Goal: Task Accomplishment & Management: Complete application form

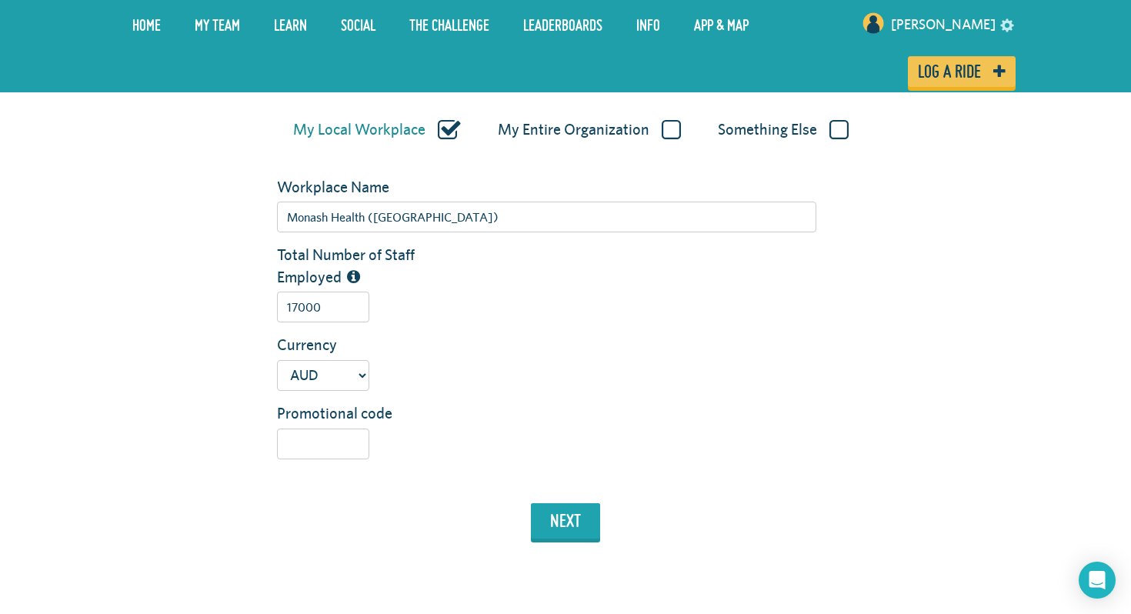
scroll to position [358, 0]
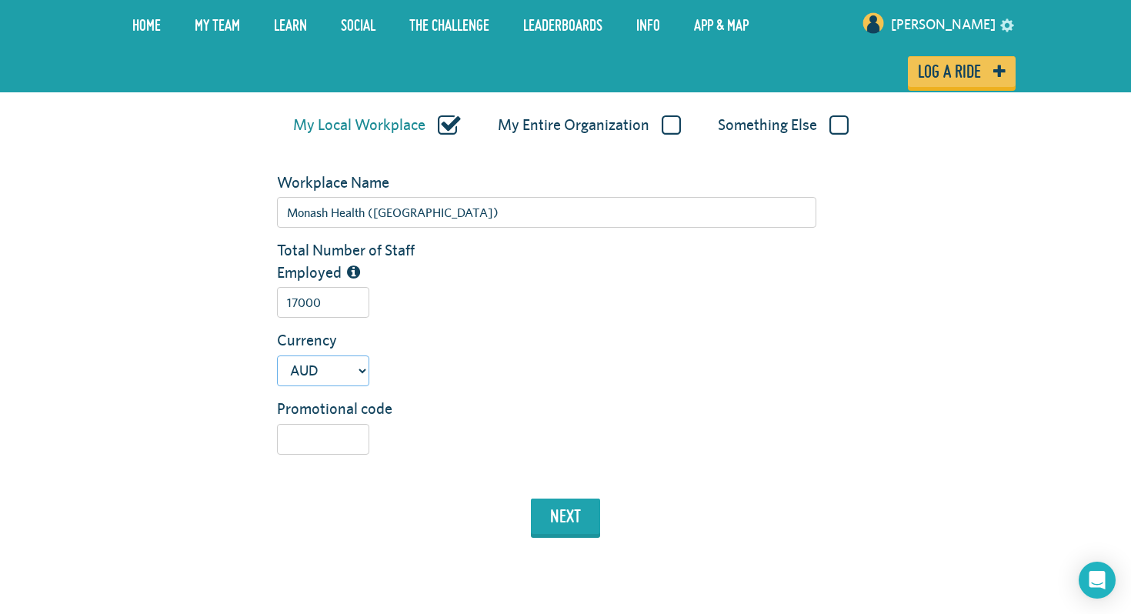
click at [356, 363] on select "USD GBP AUD NZD EUR CAD" at bounding box center [323, 371] width 92 height 31
click at [277, 356] on select "USD GBP AUD NZD EUR CAD" at bounding box center [323, 371] width 92 height 31
click at [575, 525] on button "next" at bounding box center [565, 516] width 69 height 35
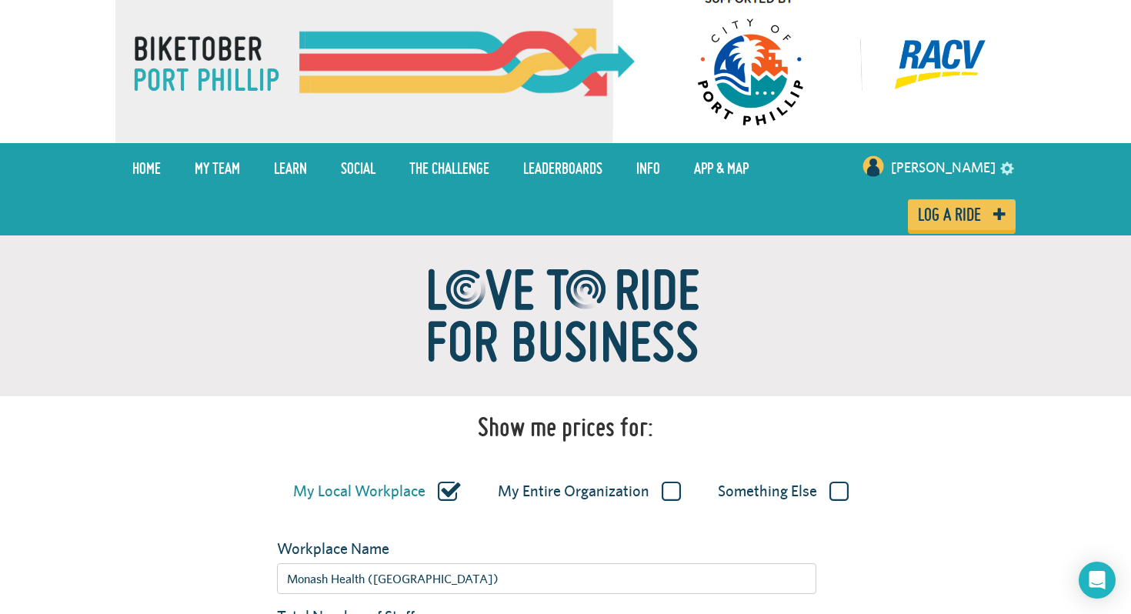
scroll to position [0, 0]
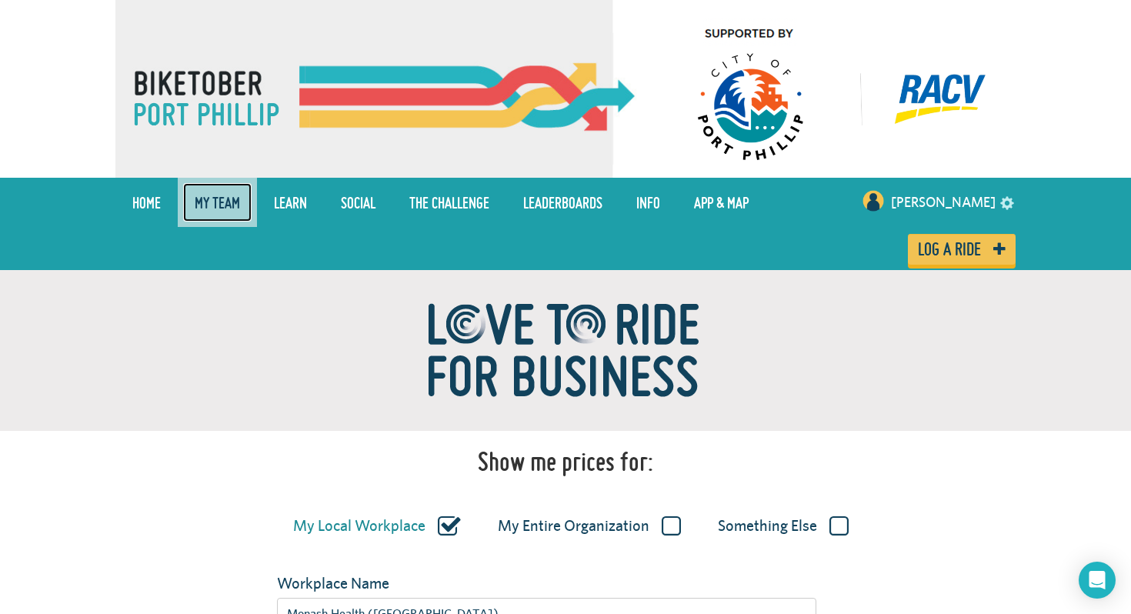
click at [230, 214] on link "My team" at bounding box center [217, 202] width 69 height 38
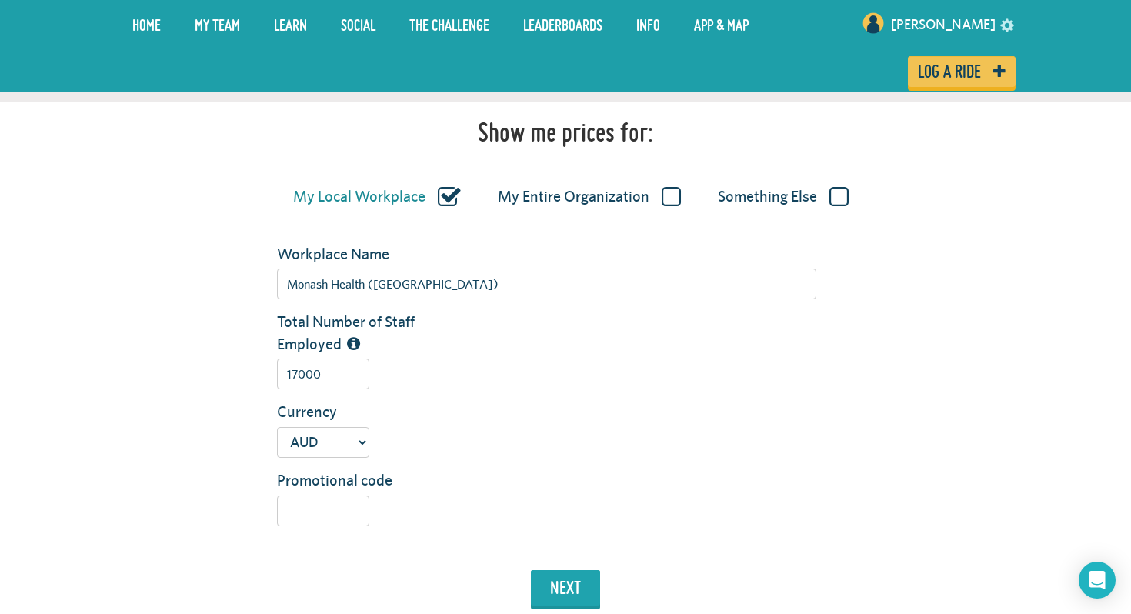
scroll to position [288, 0]
click at [563, 579] on button "next" at bounding box center [565, 586] width 69 height 35
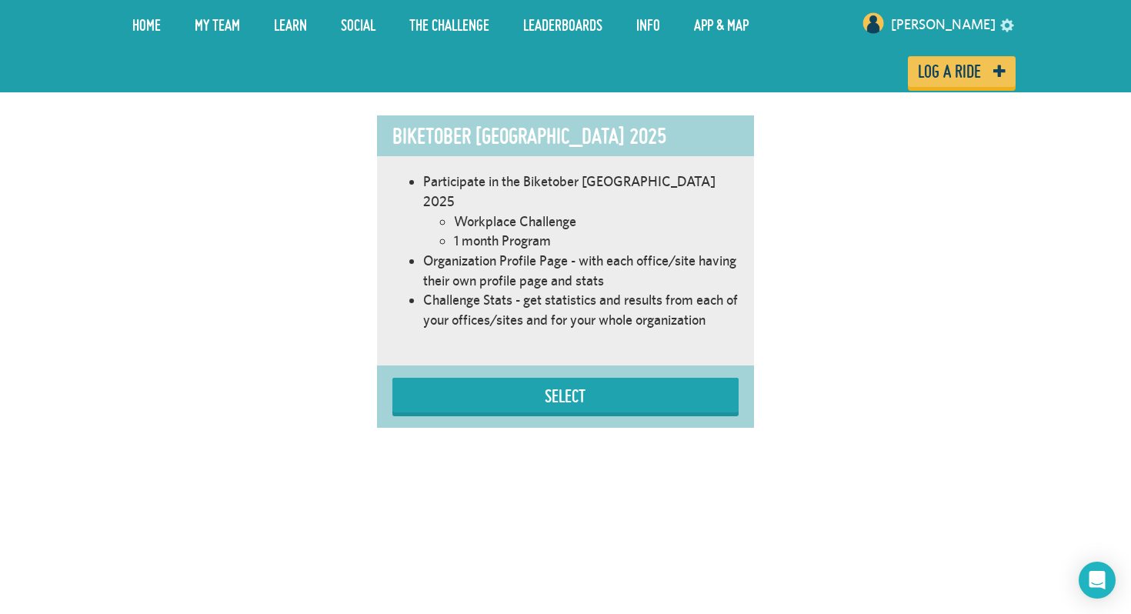
scroll to position [947, 0]
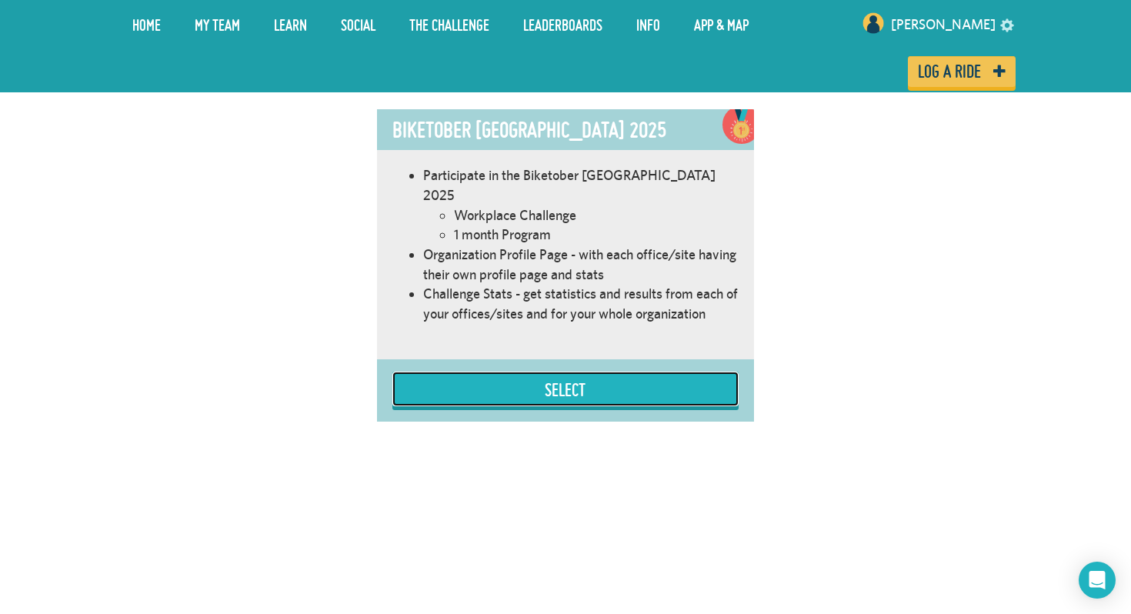
click at [558, 381] on button "Select" at bounding box center [566, 389] width 346 height 35
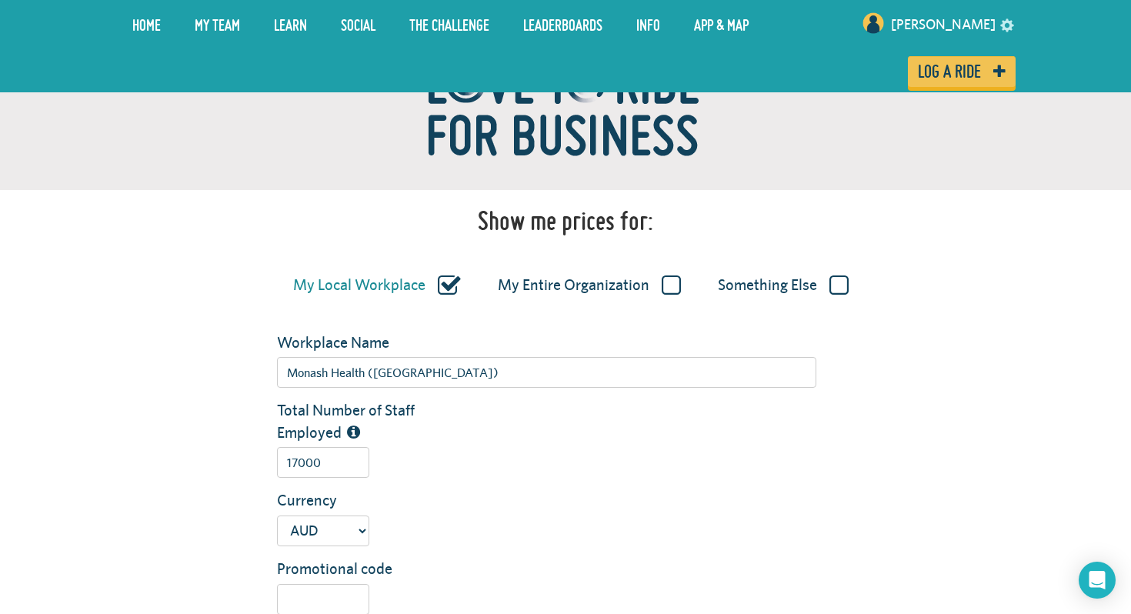
scroll to position [0, 0]
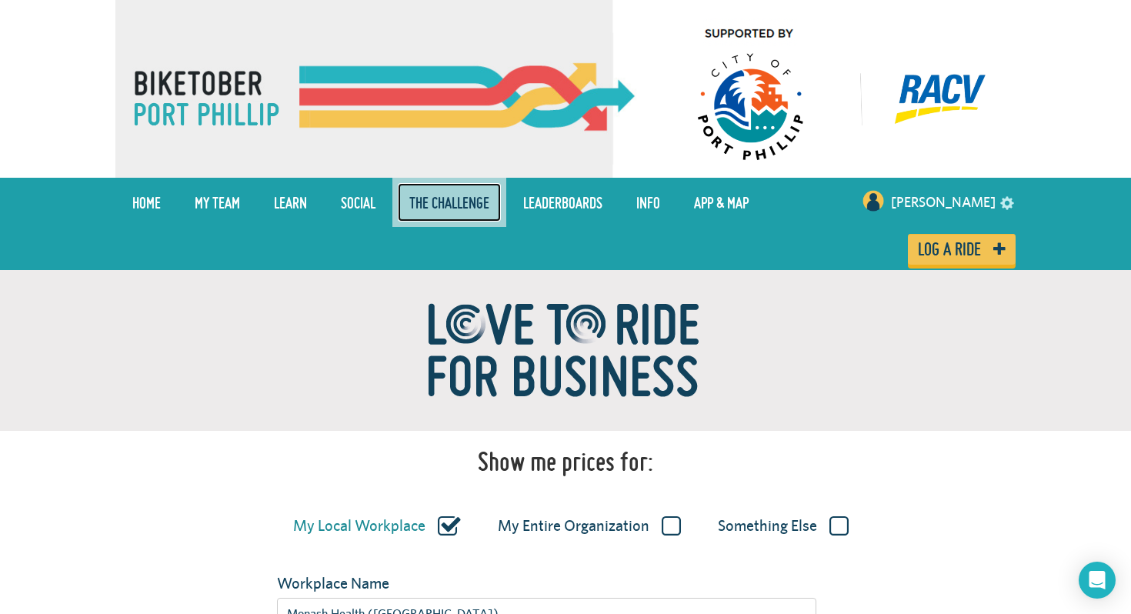
click at [444, 199] on link "The Challenge" at bounding box center [449, 202] width 103 height 38
